Goal: Transaction & Acquisition: Purchase product/service

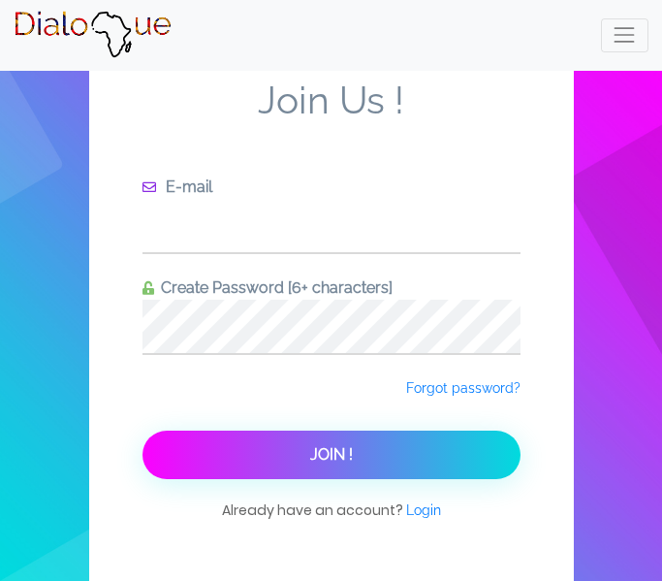
type input "[EMAIL_ADDRESS][DOMAIN_NAME]"
click at [319, 459] on span "Join !" at bounding box center [331, 454] width 43 height 18
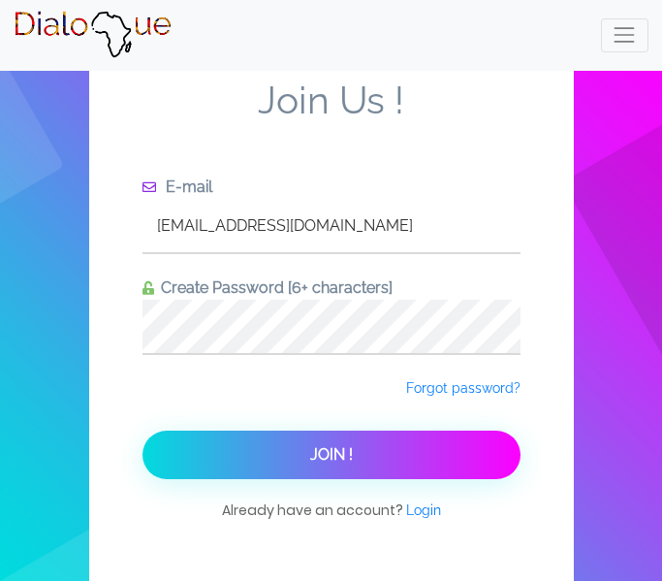
click at [322, 212] on input "[EMAIL_ADDRESS][DOMAIN_NAME]" at bounding box center [332, 225] width 378 height 53
click at [248, 111] on span "Join Us !" at bounding box center [332, 127] width 378 height 98
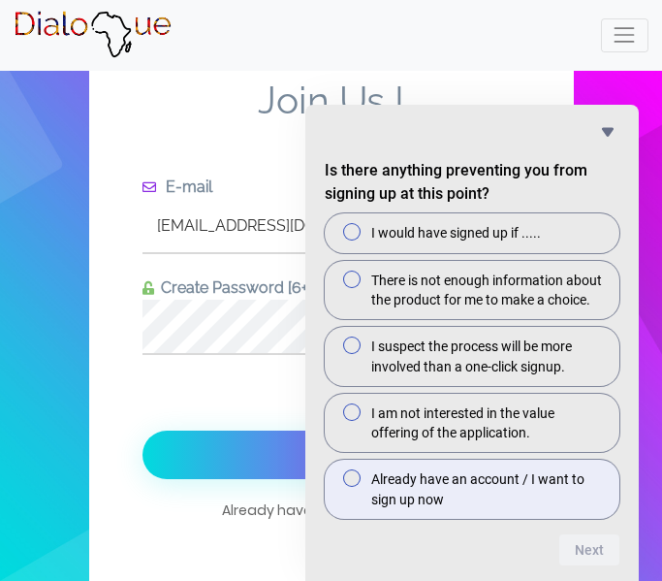
click at [434, 474] on span "Already have an account / I want to sign up now" at bounding box center [488, 489] width 233 height 40
click at [366, 474] on input "Already have an account / I want to sign up now" at bounding box center [359, 478] width 13 height 13
radio input "true"
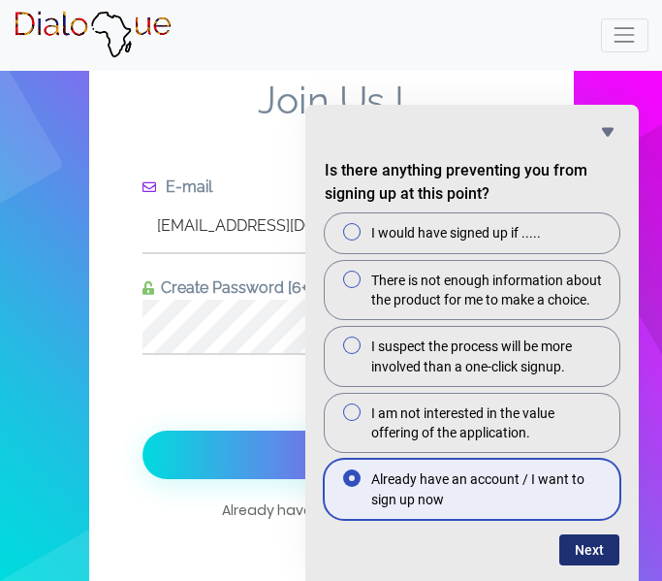
click at [603, 554] on button "Next" at bounding box center [590, 549] width 60 height 31
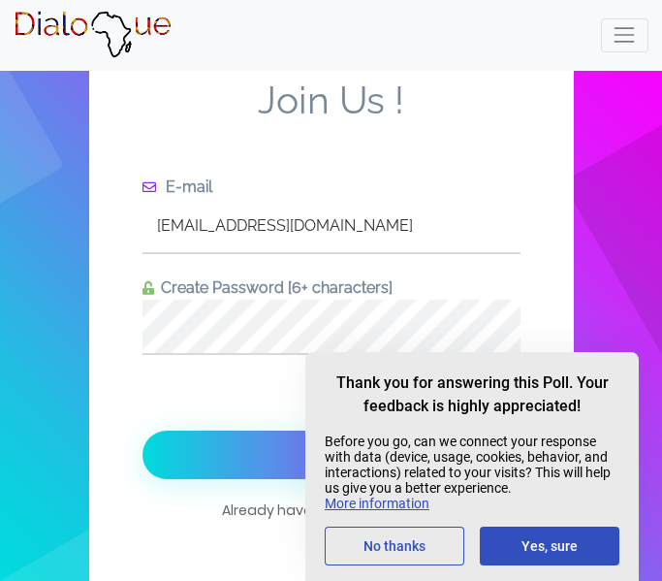
click at [603, 554] on button "Yes, sure" at bounding box center [550, 546] width 140 height 39
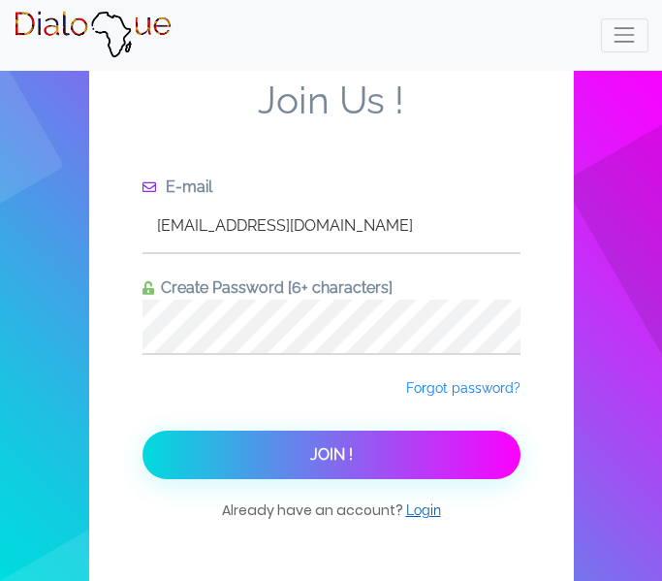
click at [413, 509] on span "Login" at bounding box center [423, 510] width 35 height 16
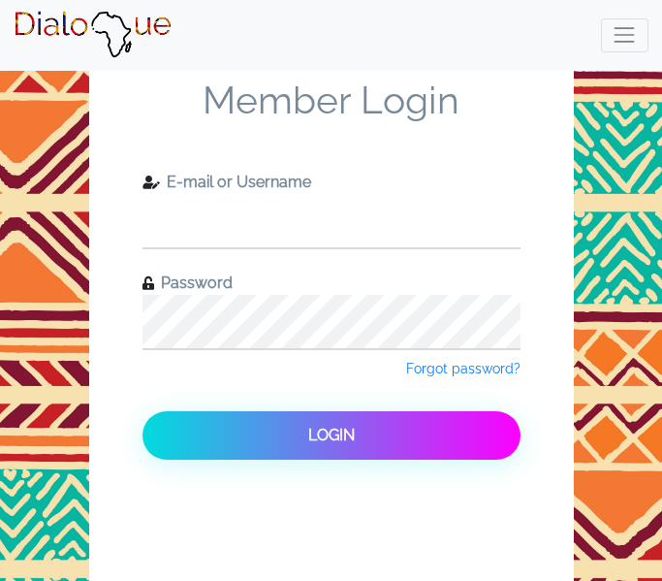
type input "[EMAIL_ADDRESS][DOMAIN_NAME]"
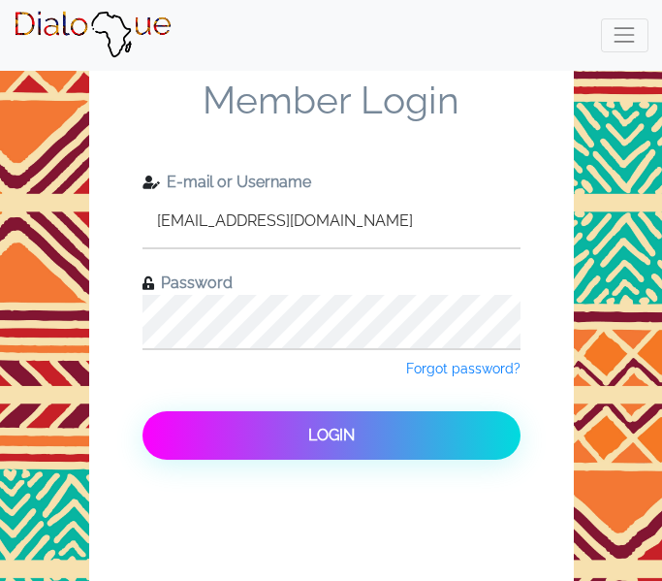
click at [419, 445] on button "Login" at bounding box center [332, 435] width 378 height 48
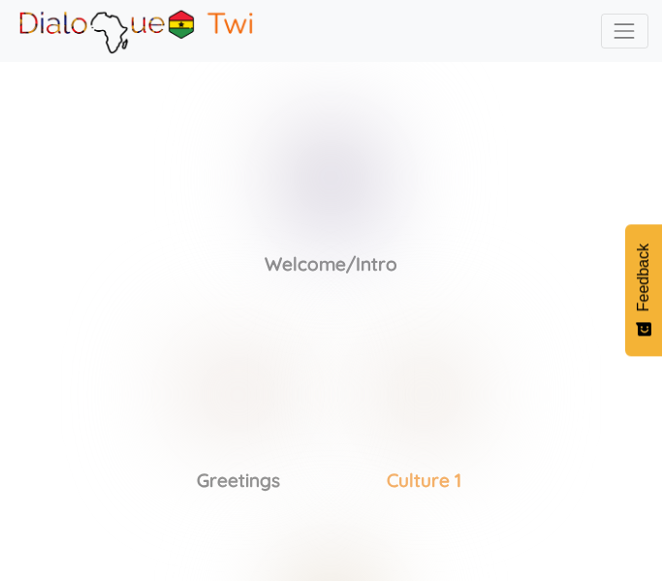
scroll to position [266, 0]
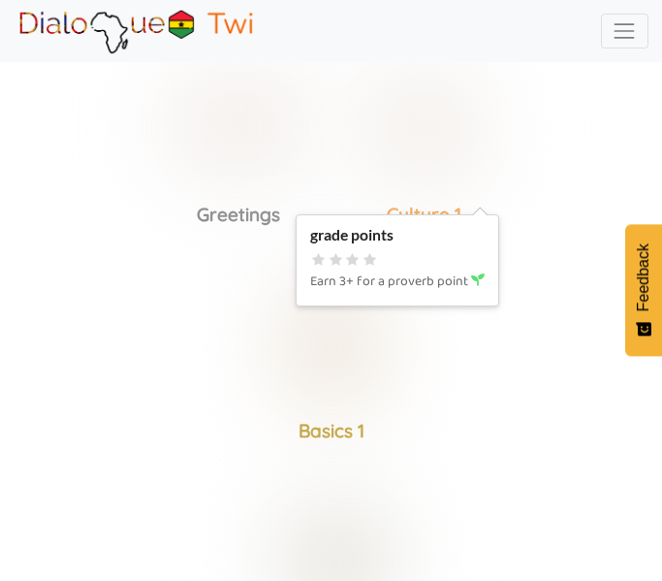
click at [423, 145] on img at bounding box center [424, 128] width 150 height 150
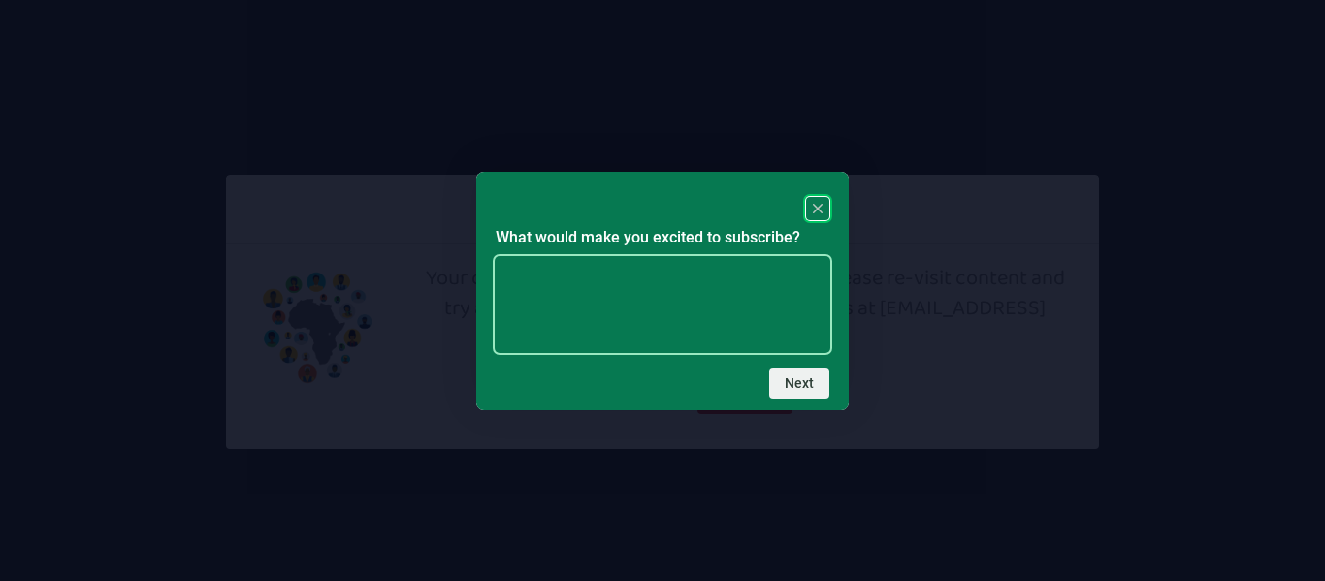
click at [753, 303] on textarea at bounding box center [663, 304] width 334 height 95
type textarea "i"
type textarea "If it was free"
click at [782, 385] on button "Next" at bounding box center [799, 383] width 60 height 31
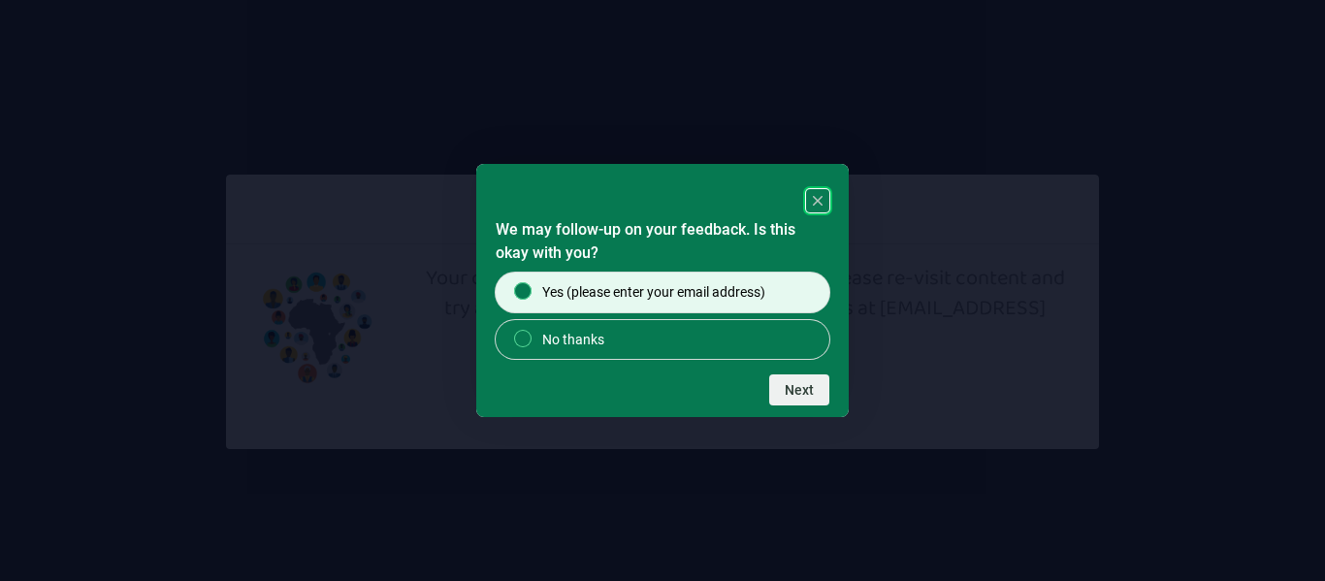
click at [796, 303] on label "Yes (please enter your email address)" at bounding box center [663, 292] width 334 height 39
click at [536, 298] on input "Yes (please enter your email address)" at bounding box center [530, 291] width 13 height 13
radio input "true"
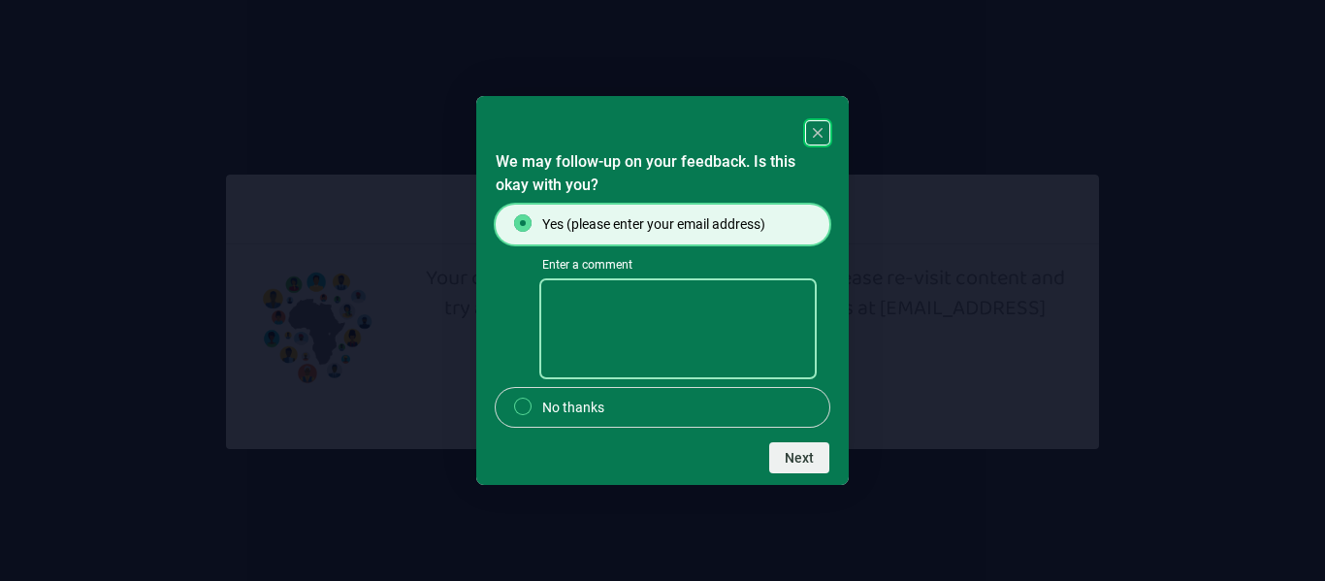
click at [785, 360] on textarea "Enter a comment" at bounding box center [678, 328] width 272 height 95
click at [793, 439] on form "We may follow-up on your feedback. Is this okay with you? Yes (please enter you…" at bounding box center [662, 311] width 372 height 323
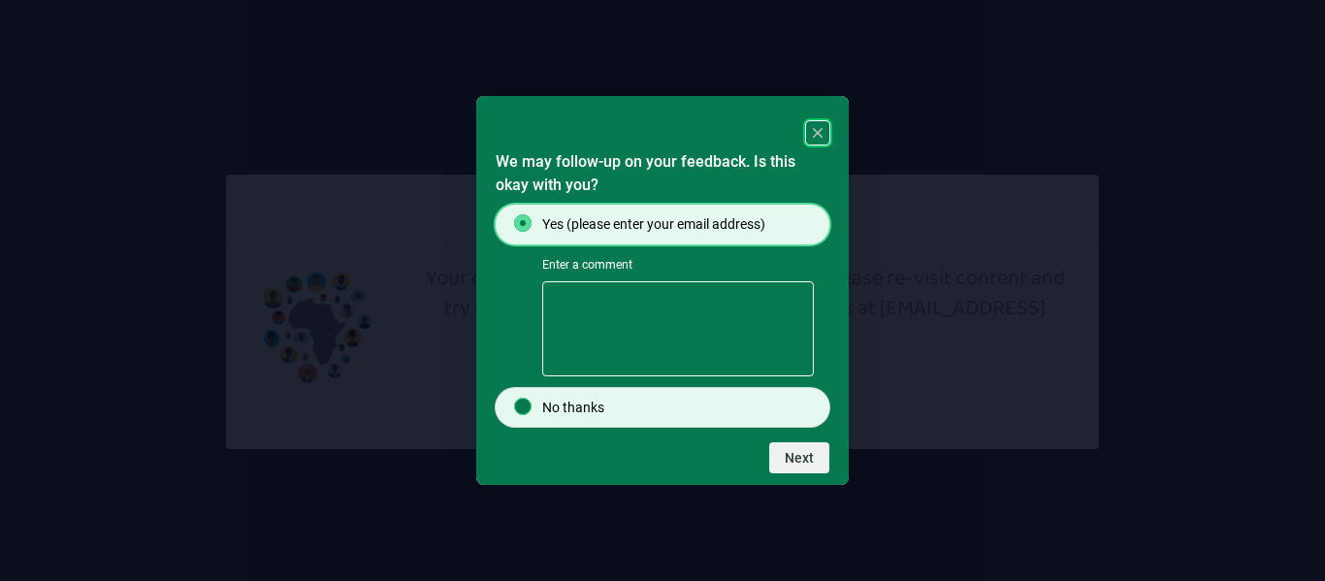
click at [805, 406] on label "No thanks" at bounding box center [663, 407] width 334 height 39
click at [536, 406] on input "No thanks" at bounding box center [530, 406] width 13 height 13
radio input "true"
radio input "false"
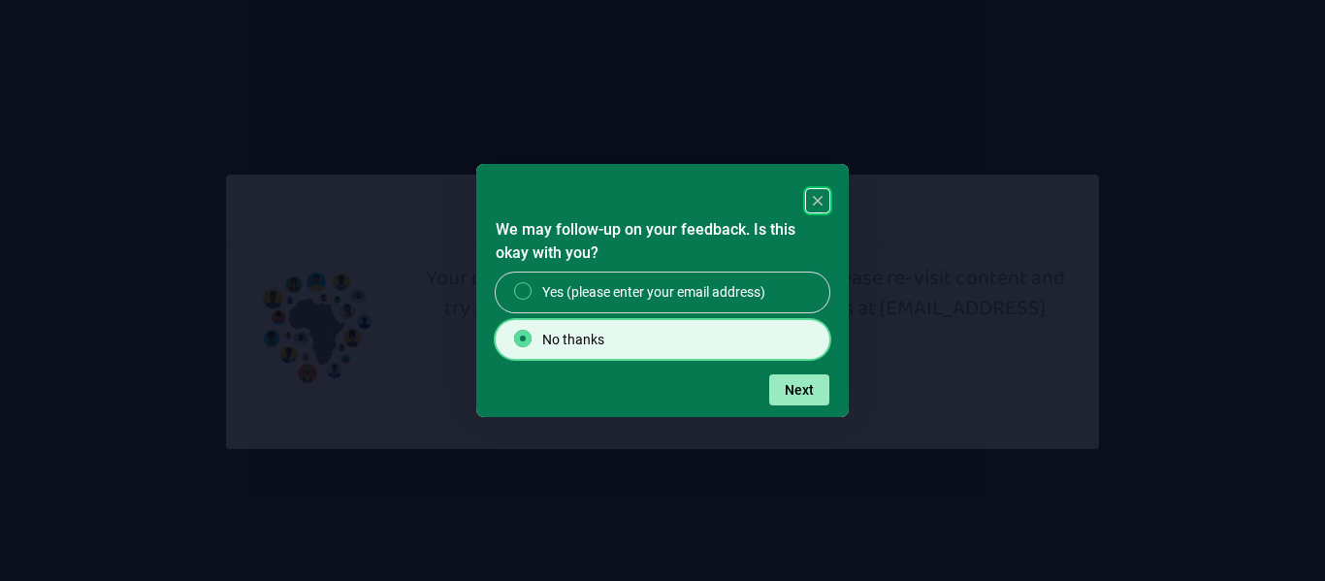
click at [809, 398] on button "Next" at bounding box center [799, 389] width 60 height 31
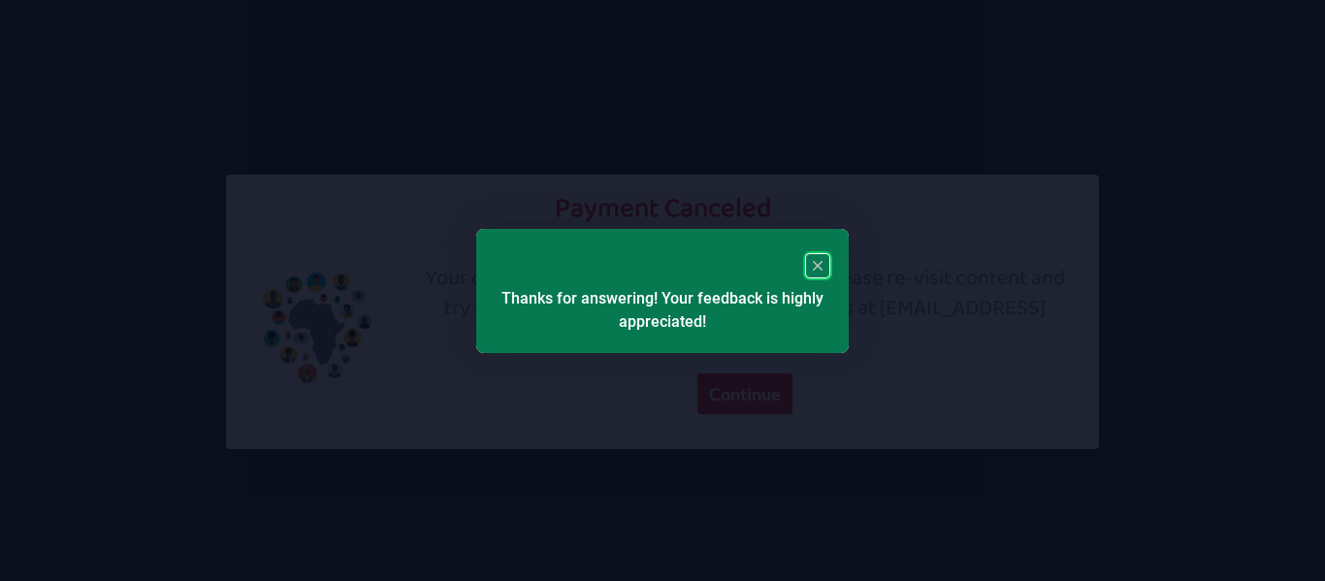
click at [824, 246] on div "Thanks for answering! Your feedback is highly appreciated!" at bounding box center [662, 291] width 372 height 124
click at [814, 270] on icon "Close" at bounding box center [818, 266] width 10 height 10
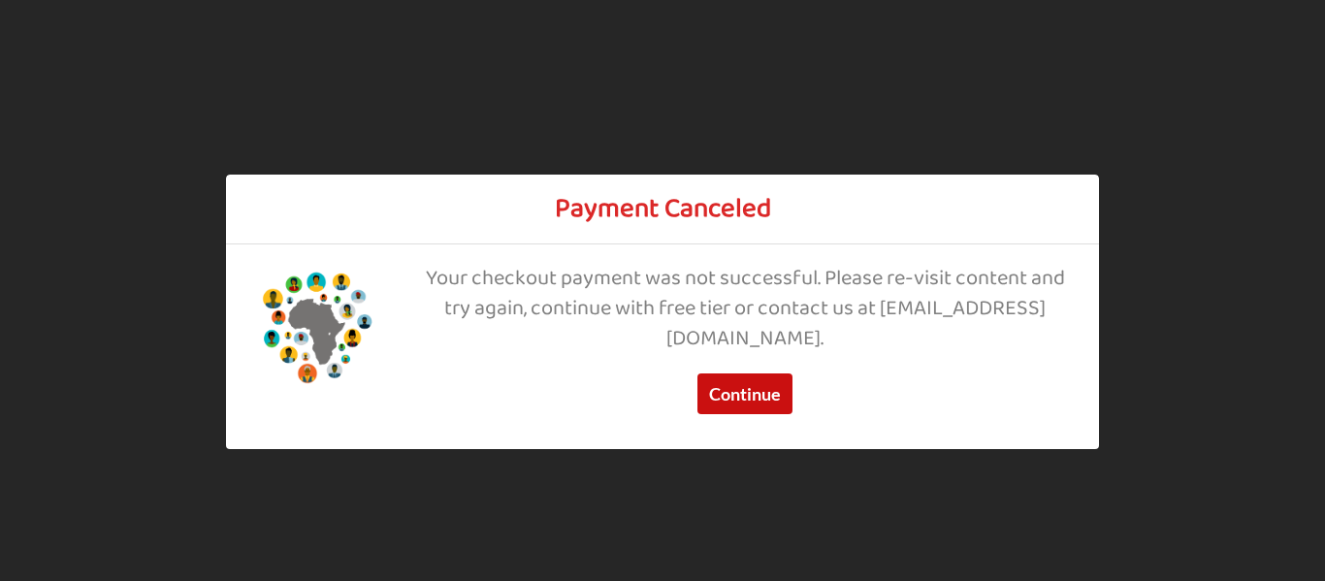
click at [763, 381] on button "Continue" at bounding box center [744, 393] width 95 height 41
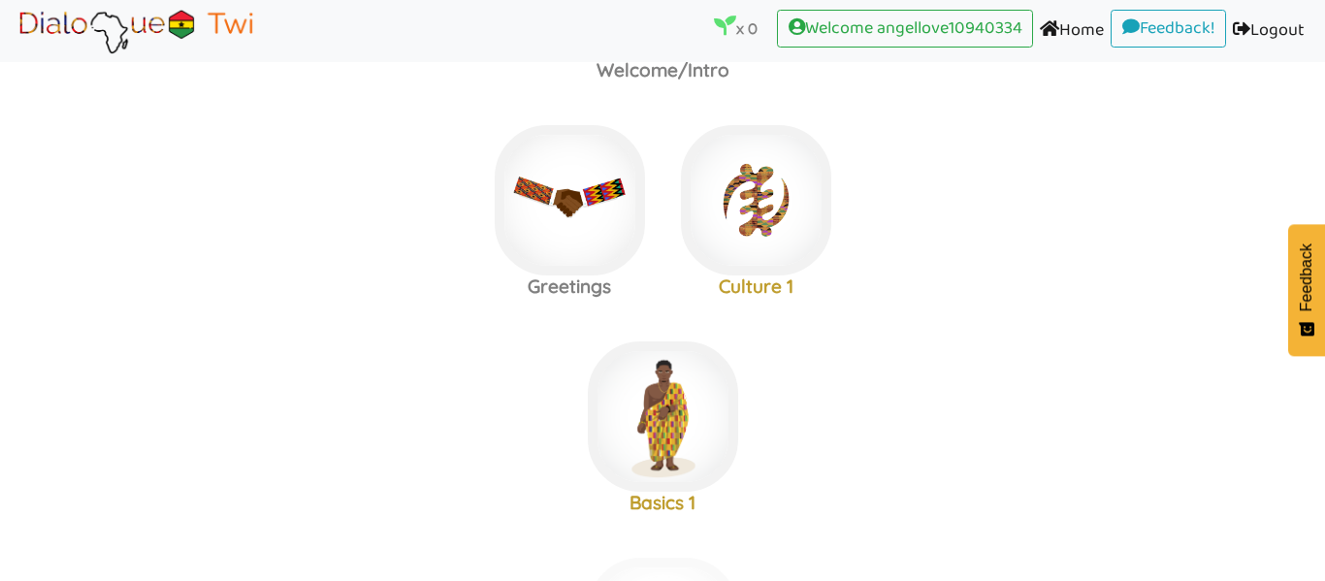
scroll to position [302, 0]
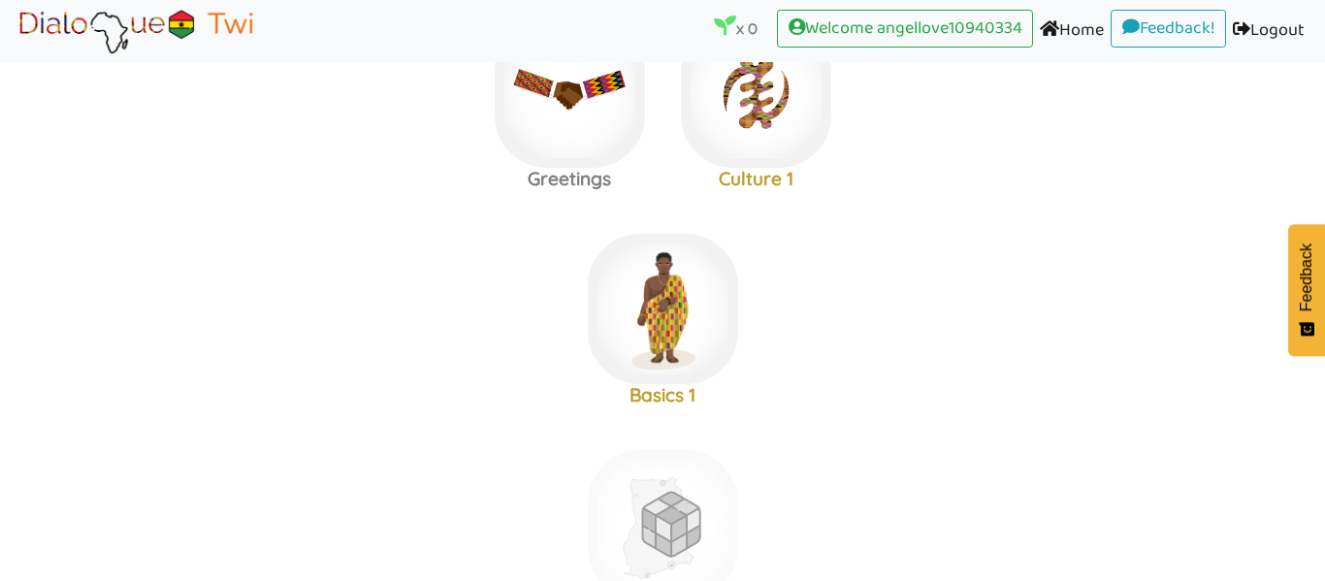
scroll to position [542, 0]
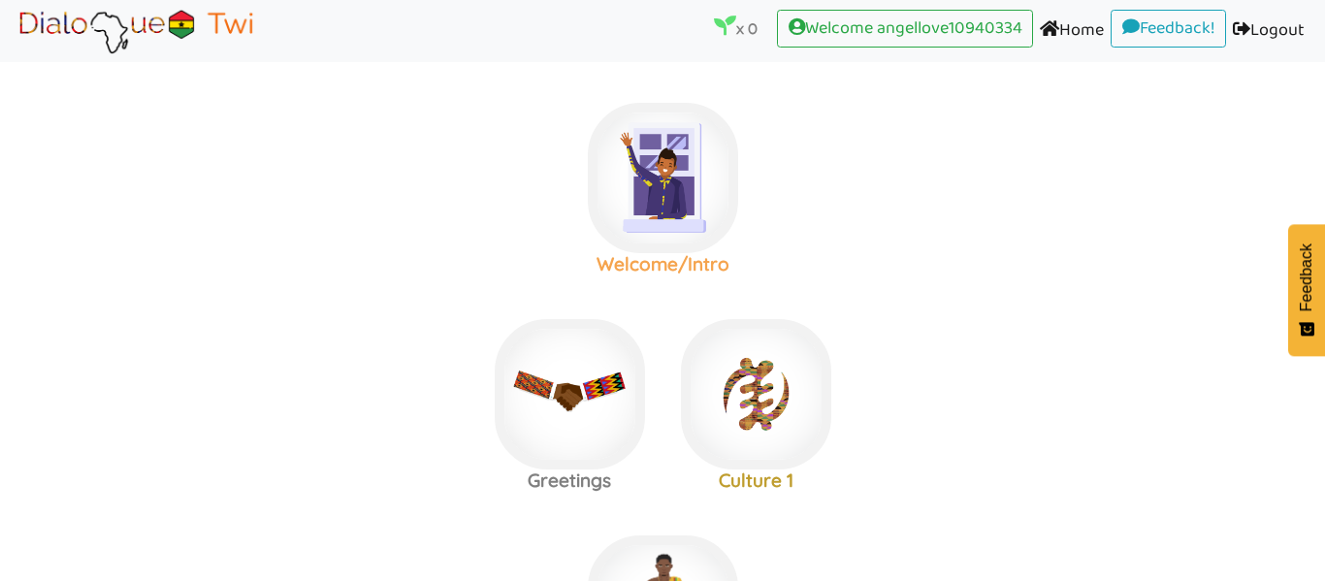
click at [676, 146] on img at bounding box center [663, 178] width 150 height 150
